Goal: Task Accomplishment & Management: Use online tool/utility

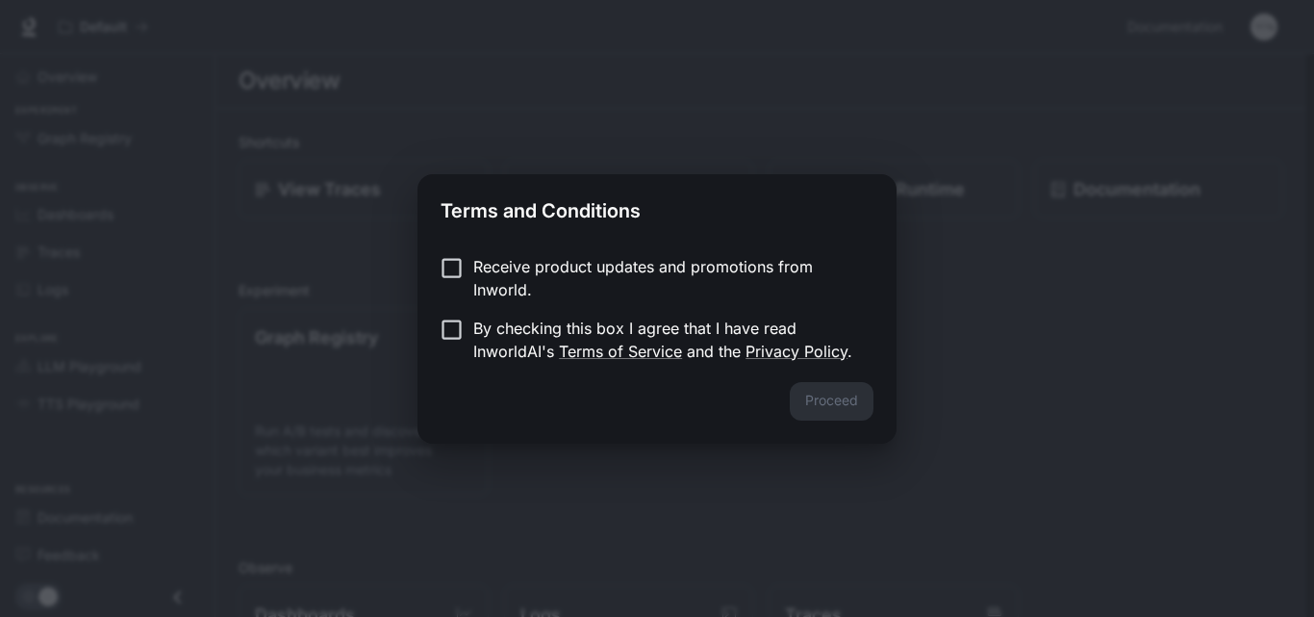
click at [749, 502] on div "Terms and Conditions Receive product updates and promotions from Inworld. By ch…" at bounding box center [657, 308] width 1314 height 617
click at [791, 344] on link "Privacy Policy" at bounding box center [797, 351] width 102 height 19
click at [500, 276] on p "Receive product updates and promotions from Inworld." at bounding box center [665, 278] width 385 height 46
click at [831, 401] on button "Proceed" at bounding box center [832, 401] width 84 height 38
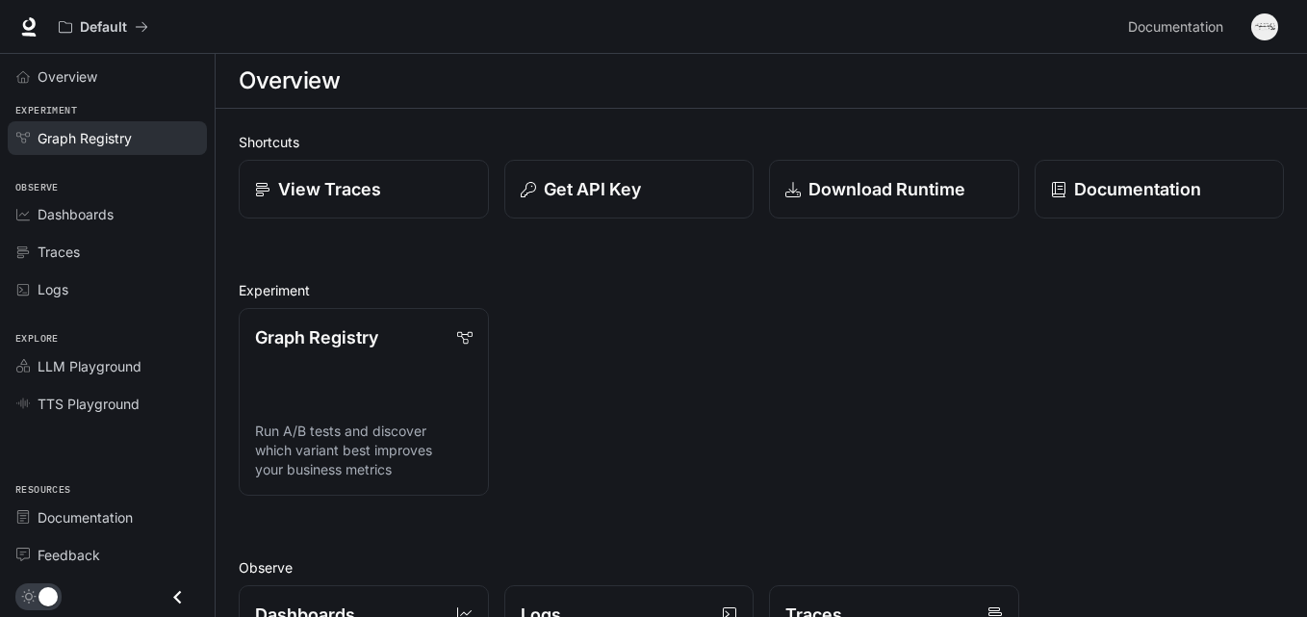
click at [127, 141] on span "Graph Registry" at bounding box center [85, 138] width 94 height 20
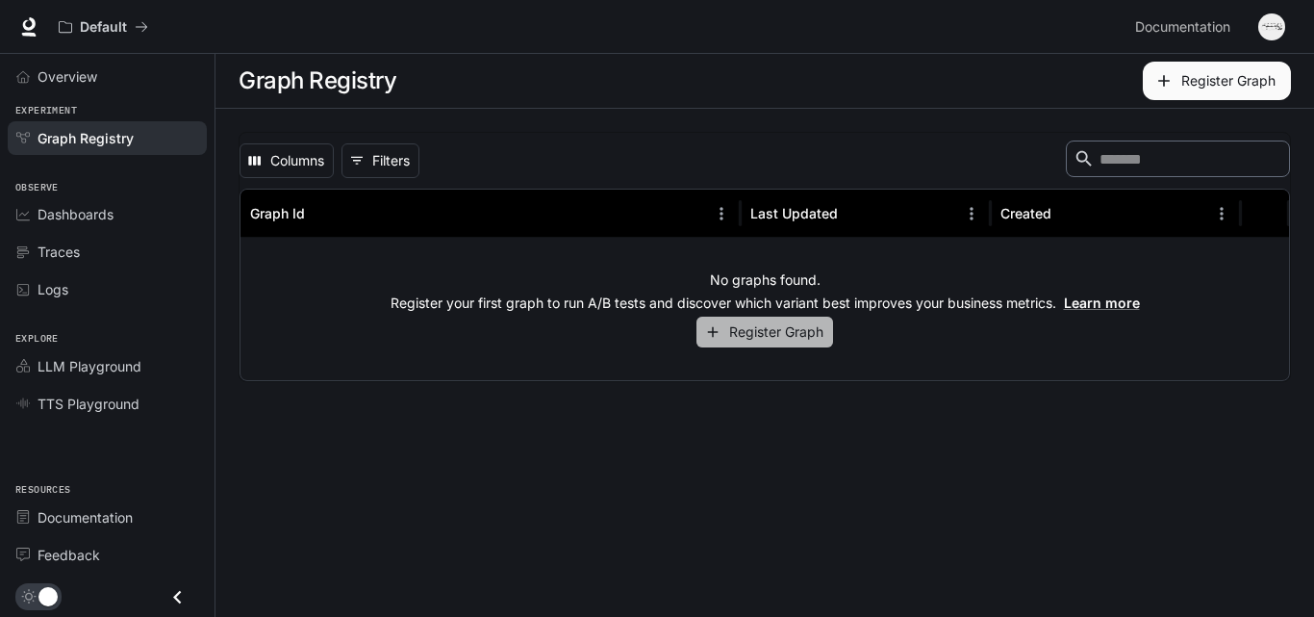
click at [796, 330] on button "Register Graph" at bounding box center [765, 333] width 137 height 32
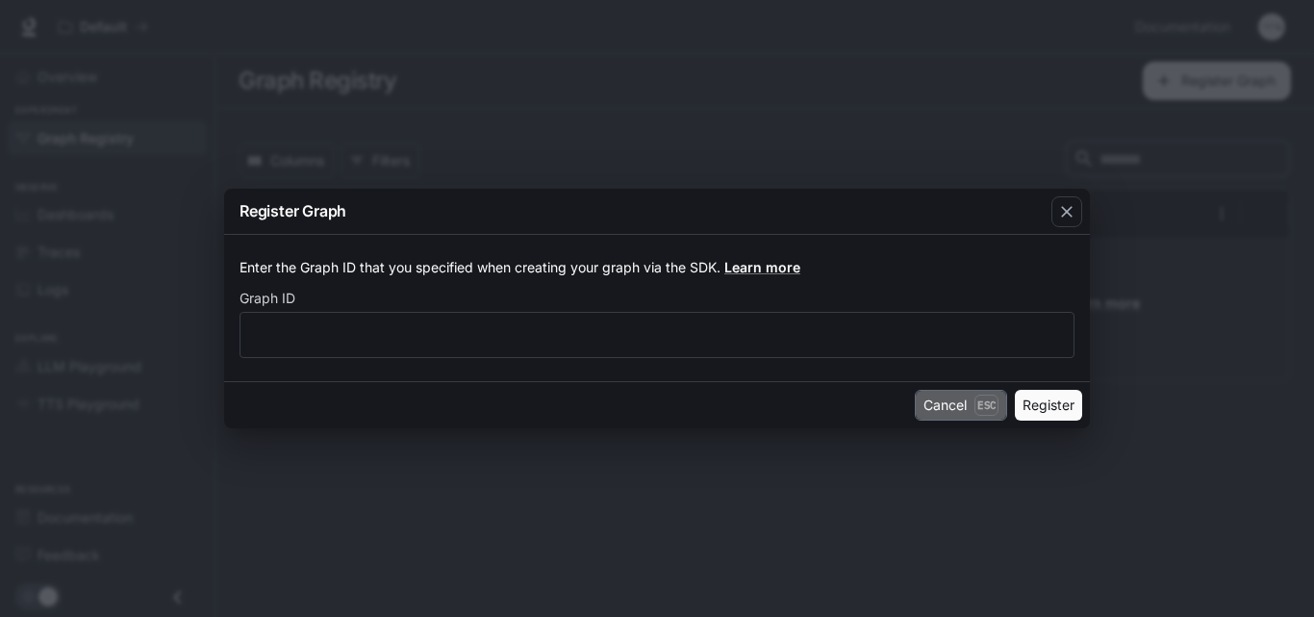
click at [960, 403] on button "Cancel Esc" at bounding box center [961, 405] width 92 height 31
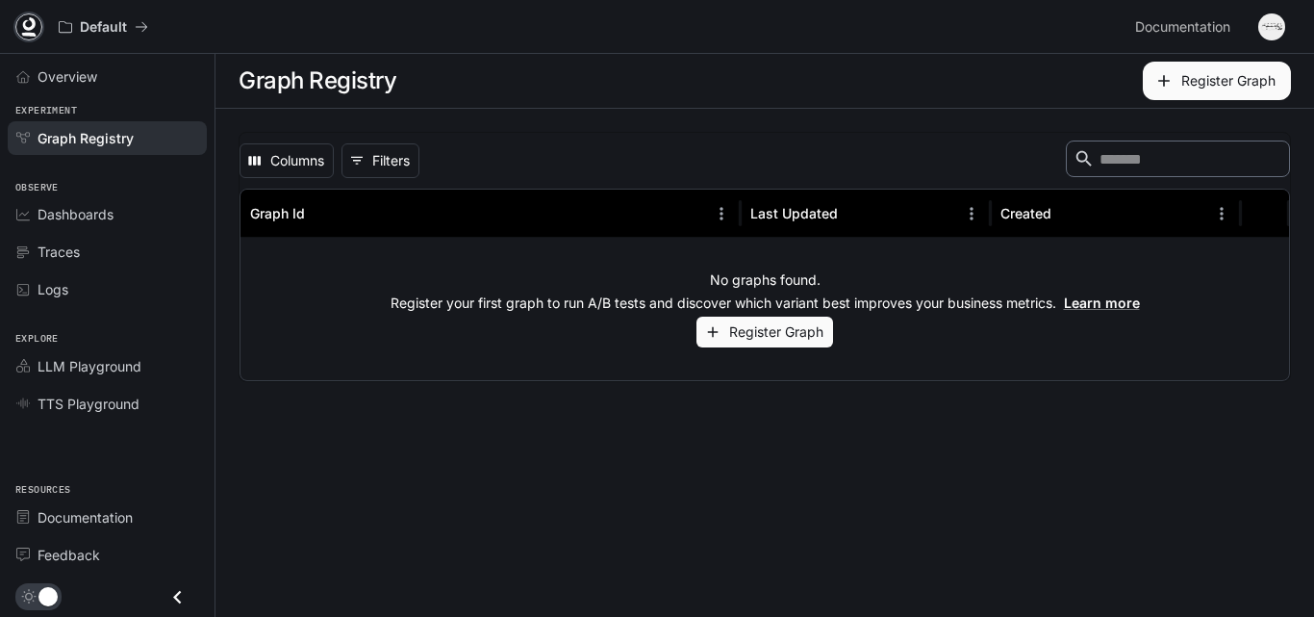
click at [20, 27] on icon at bounding box center [28, 26] width 19 height 19
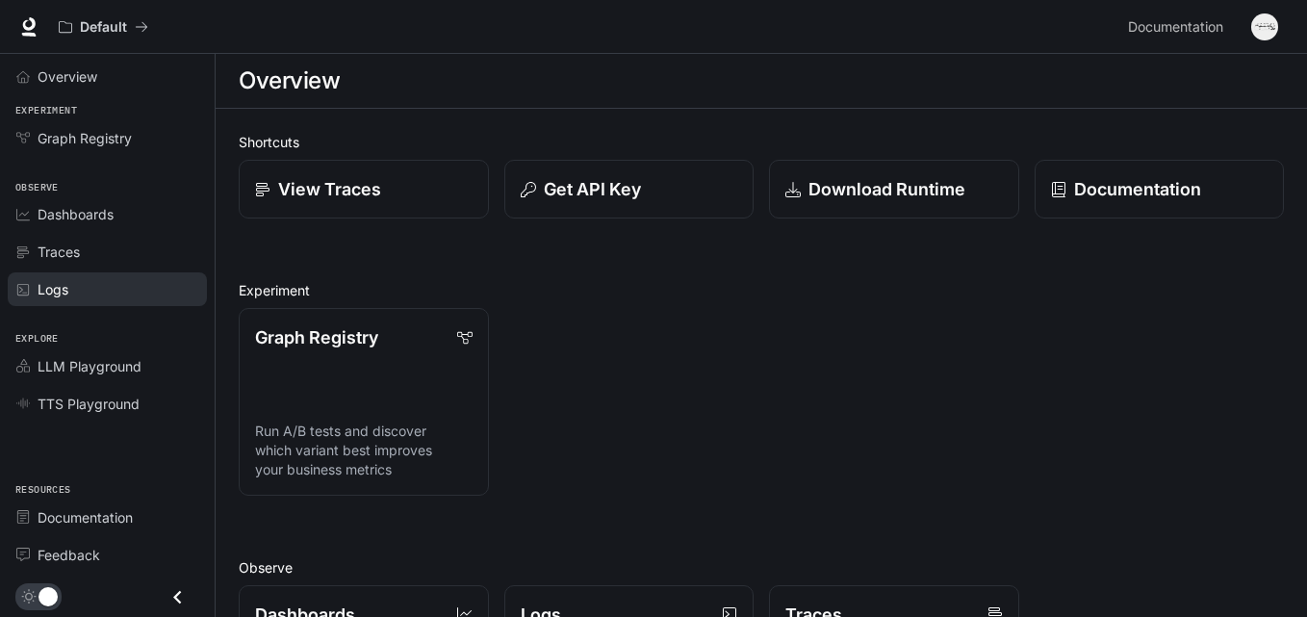
click at [115, 275] on link "Logs" at bounding box center [107, 289] width 199 height 34
